Goal: Navigation & Orientation: Find specific page/section

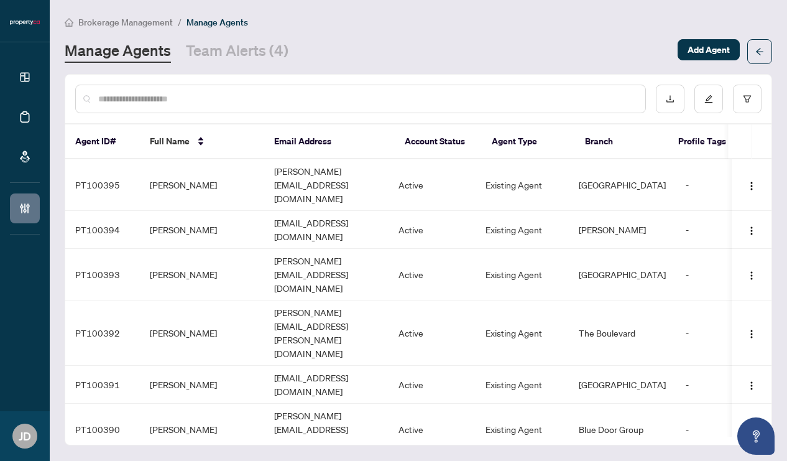
drag, startPoint x: 203, startPoint y: 76, endPoint x: 149, endPoint y: 72, distance: 54.8
click at [200, 76] on div at bounding box center [418, 99] width 706 height 48
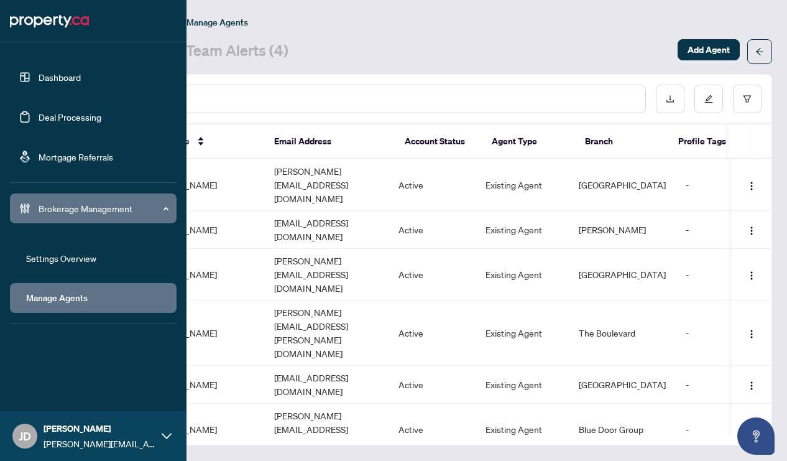
click at [39, 121] on link "Deal Processing" at bounding box center [70, 116] width 63 height 11
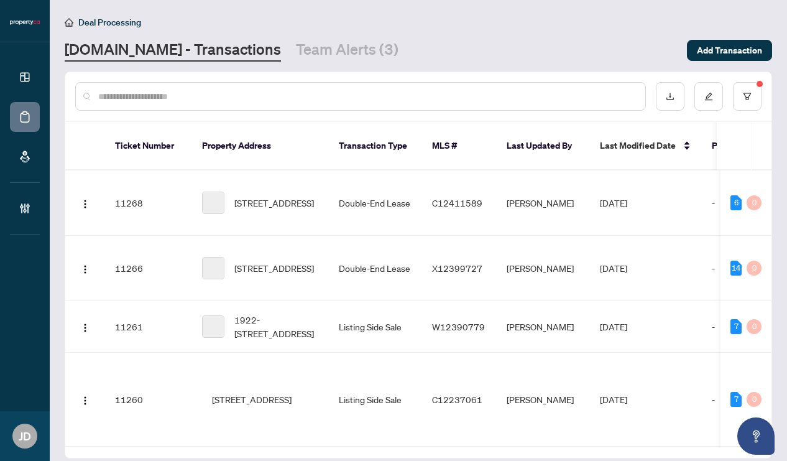
click at [472, 58] on div "[DOMAIN_NAME] - Transactions Team Alerts (3)" at bounding box center [372, 50] width 615 height 22
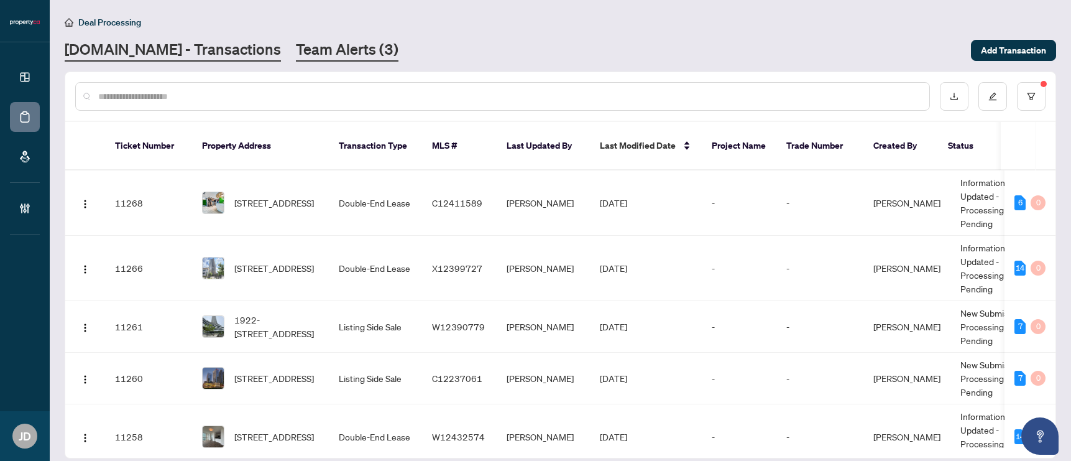
click at [296, 49] on link "Team Alerts (3)" at bounding box center [347, 50] width 103 height 22
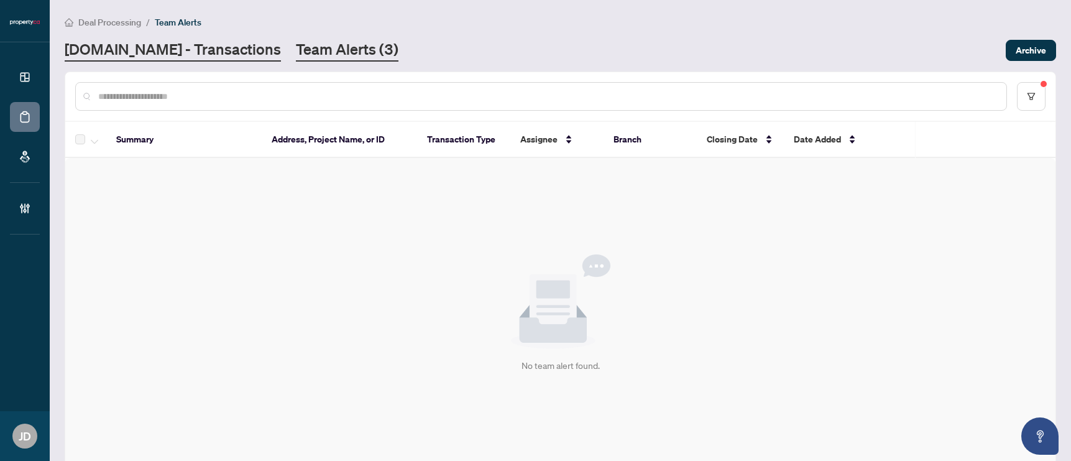
click at [194, 50] on link "[DOMAIN_NAME] - Transactions" at bounding box center [173, 50] width 216 height 22
